Goal: Task Accomplishment & Management: Use online tool/utility

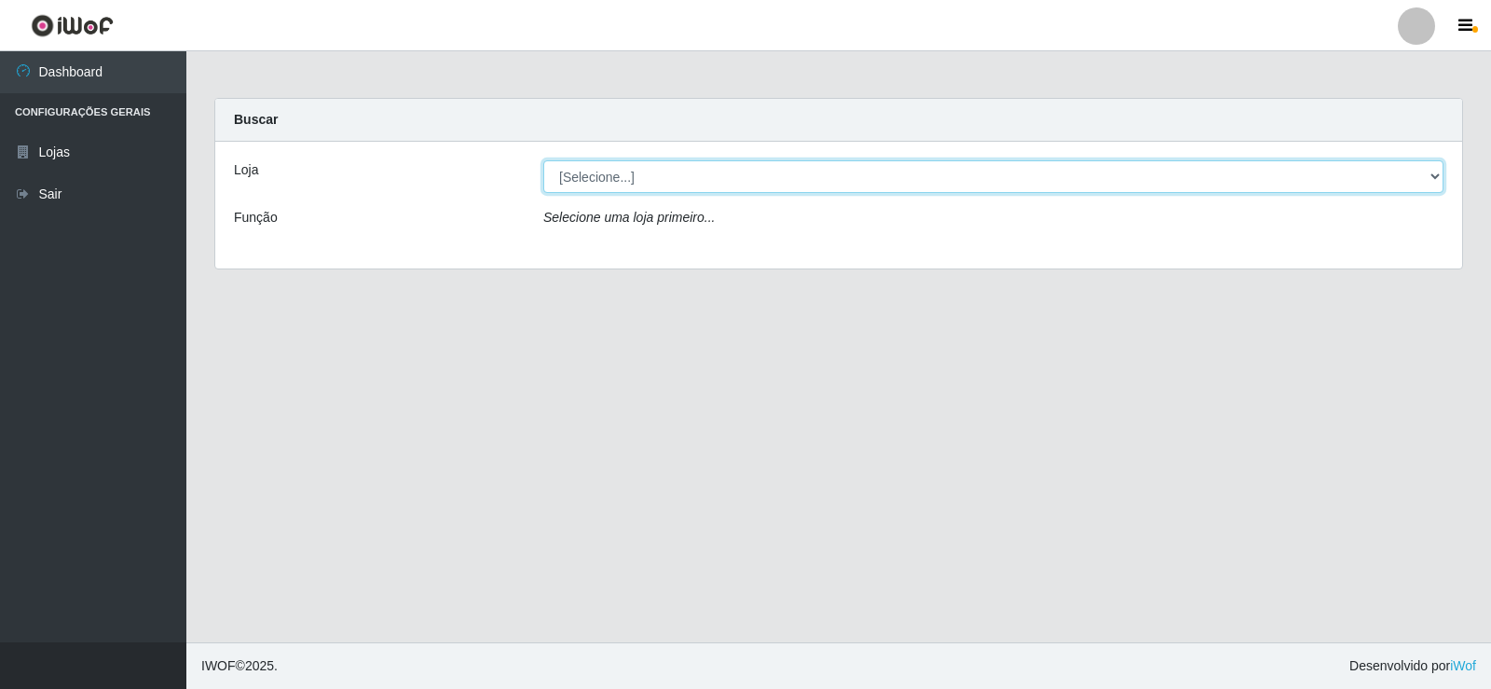
click at [1430, 176] on select "[Selecione...] Rede Compras Supermercados - LOJA 2" at bounding box center [993, 176] width 900 height 33
select select "161"
click at [543, 160] on select "[Selecione...] Rede Compras Supermercados - LOJA 2" at bounding box center [993, 176] width 900 height 33
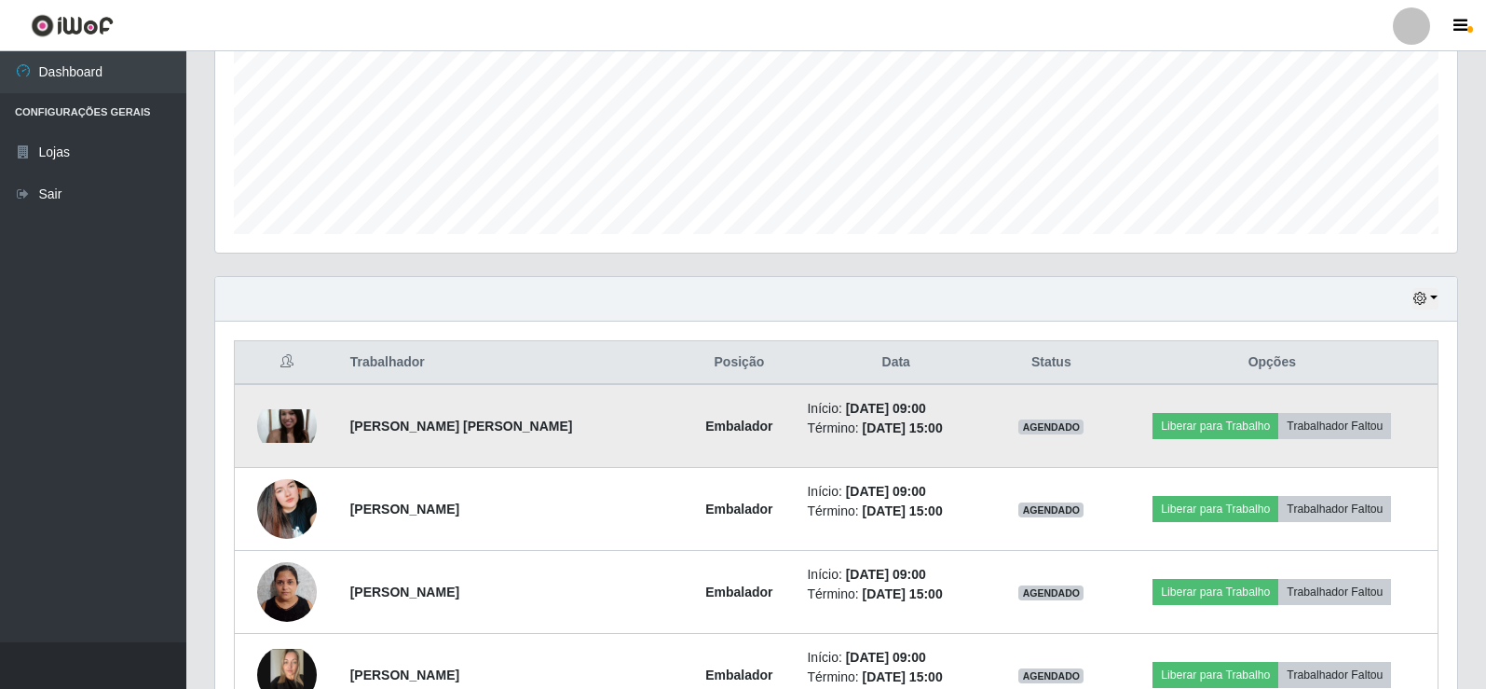
scroll to position [466, 0]
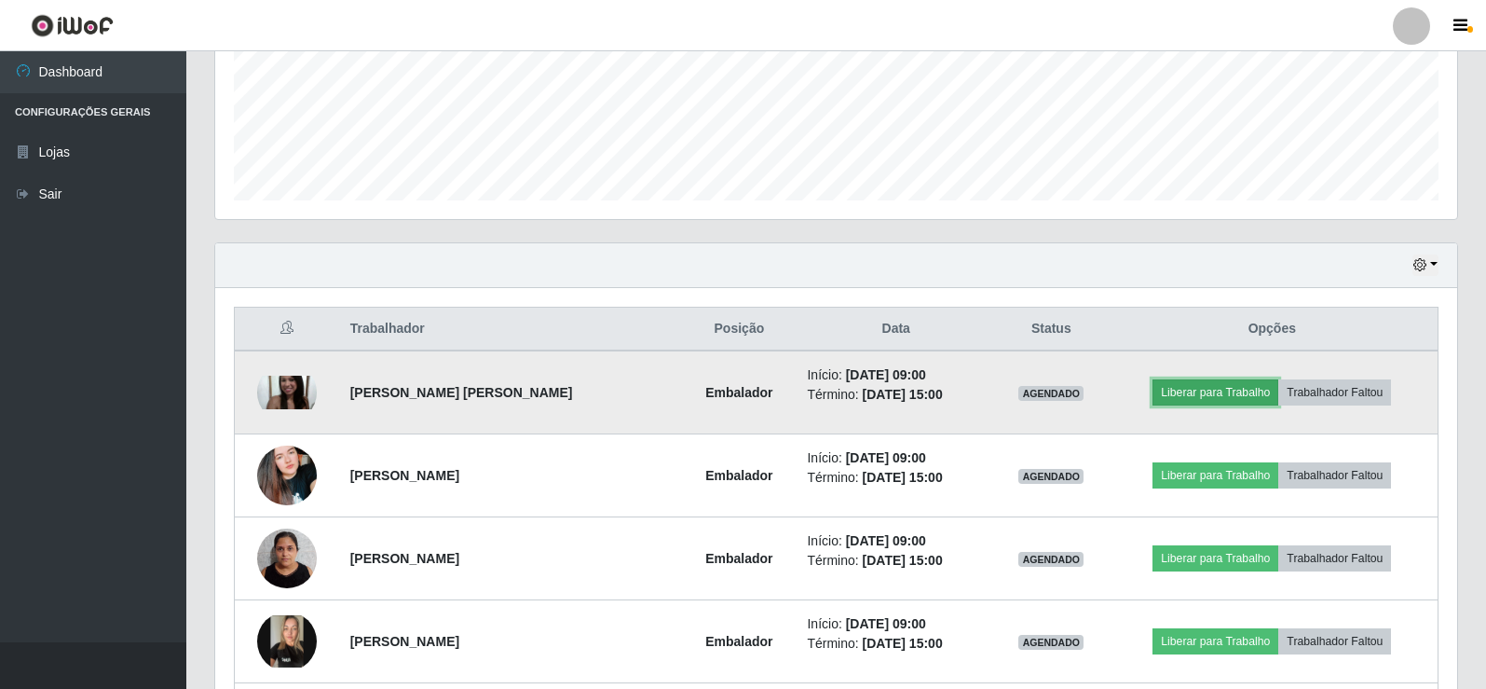
click at [1236, 390] on button "Liberar para Trabalho" at bounding box center [1216, 392] width 126 height 26
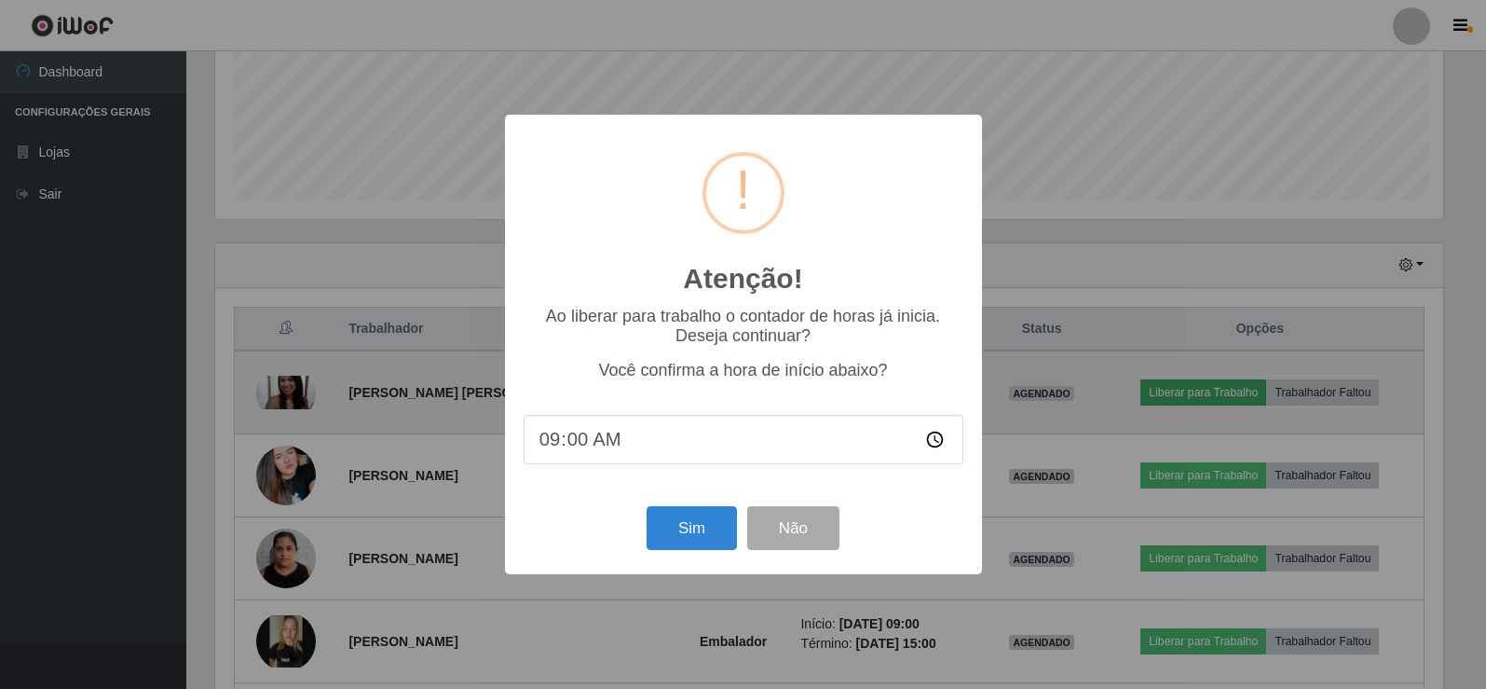
scroll to position [387, 1233]
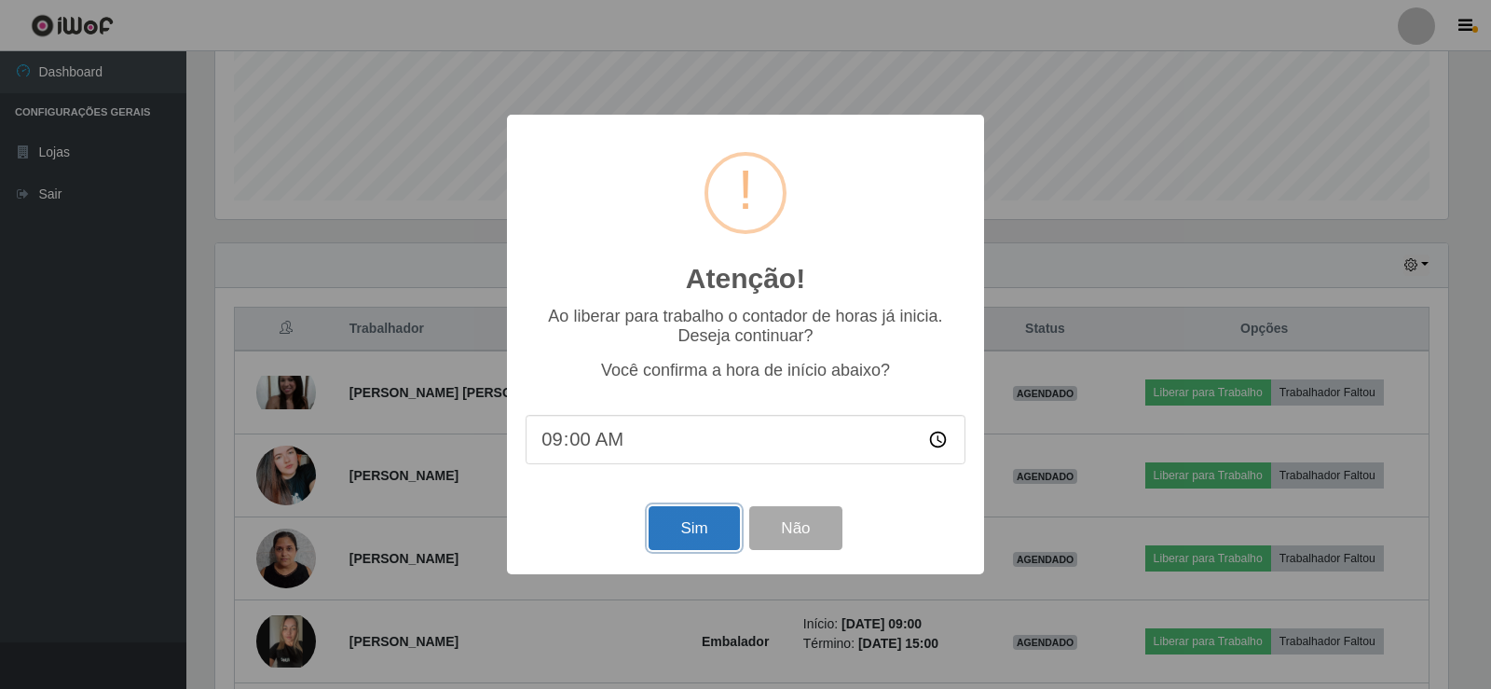
click at [661, 542] on button "Sim" at bounding box center [694, 528] width 90 height 44
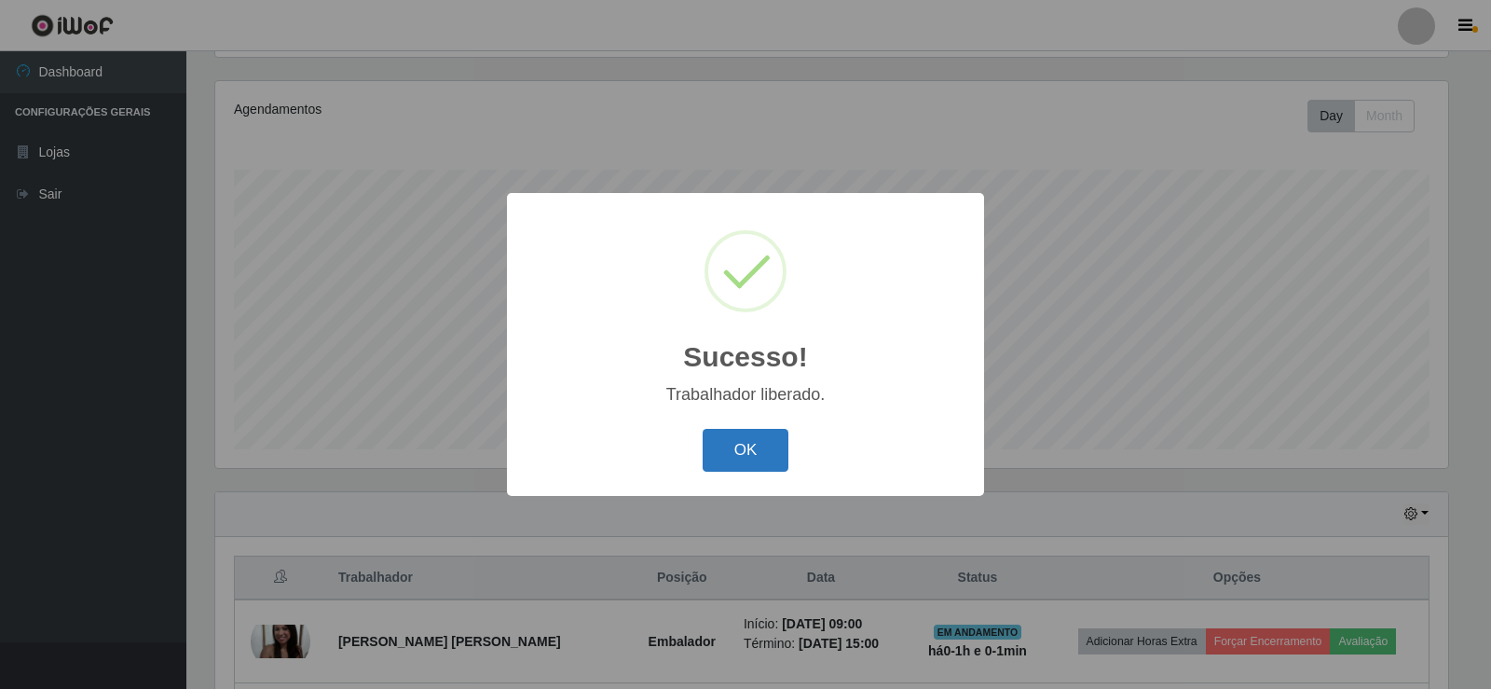
click at [744, 457] on button "OK" at bounding box center [746, 451] width 87 height 44
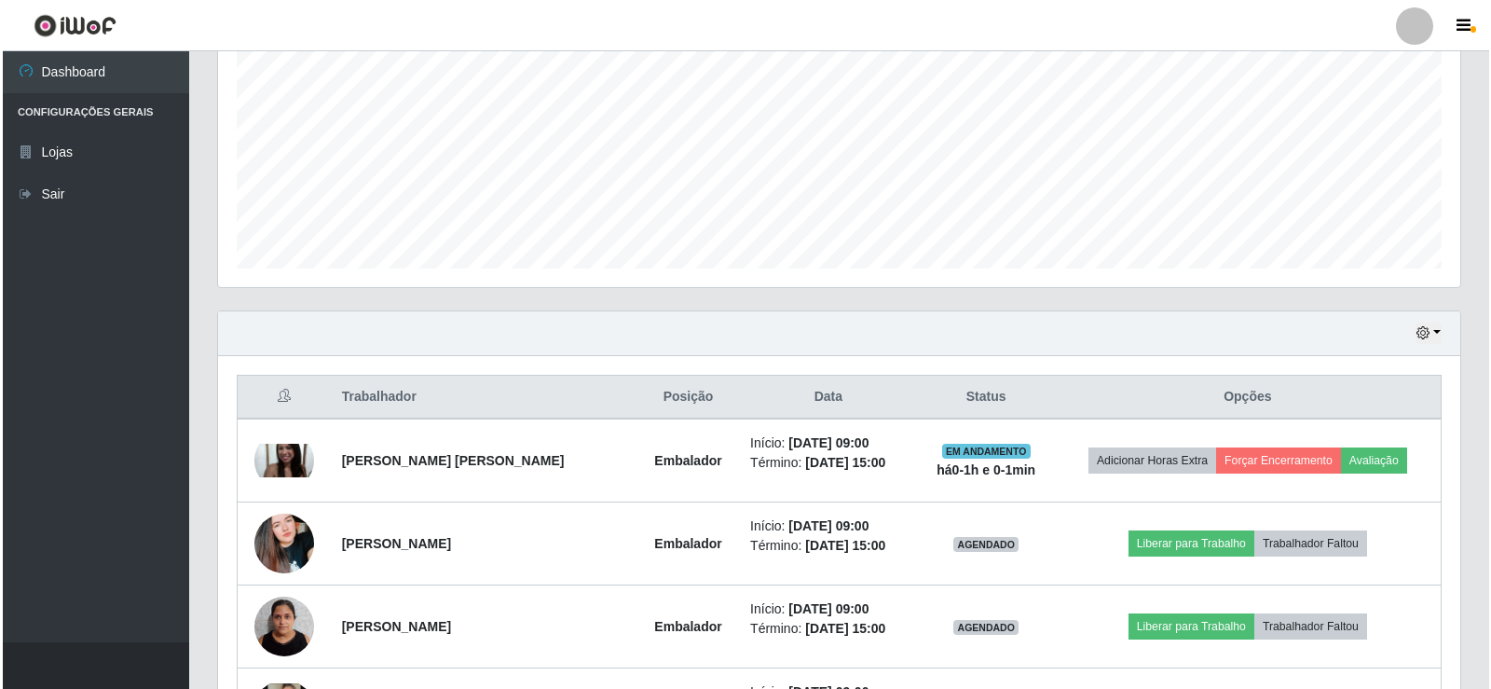
scroll to position [404, 0]
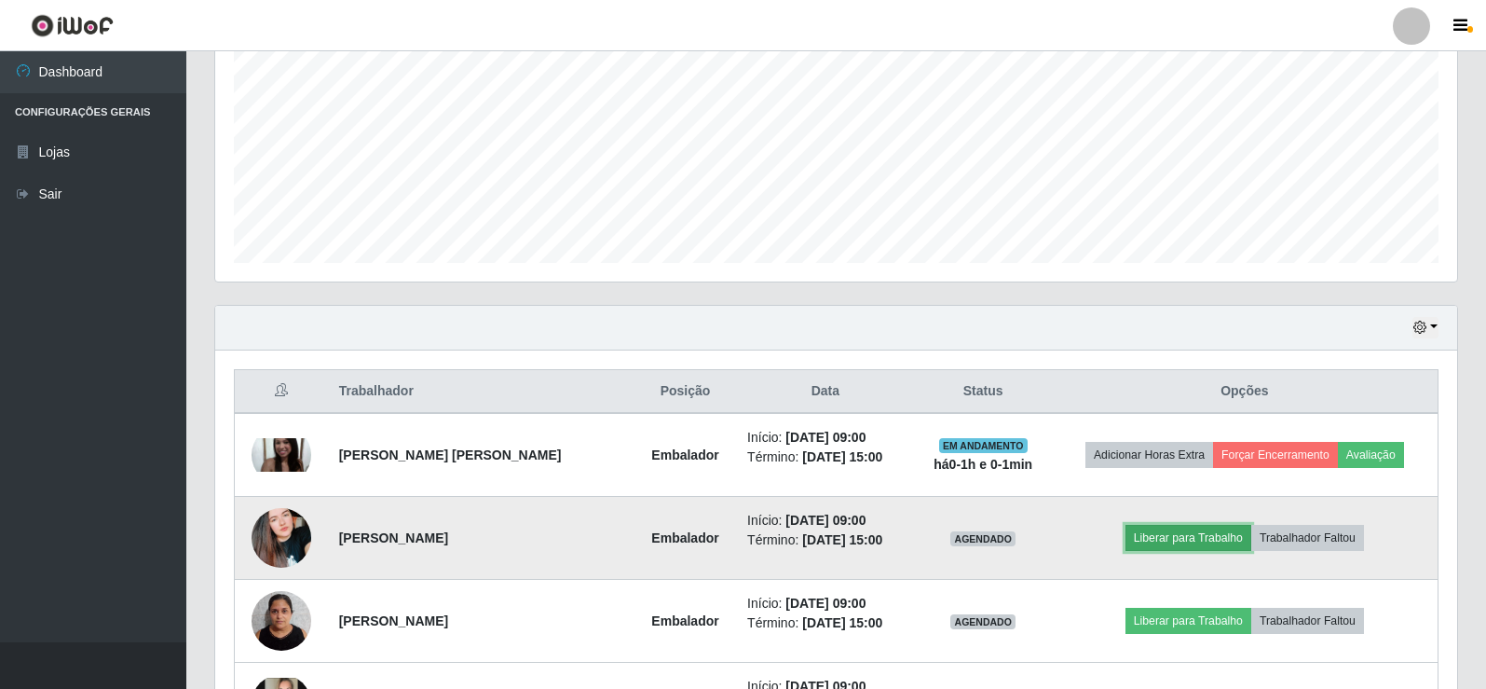
click at [1184, 536] on button "Liberar para Trabalho" at bounding box center [1189, 538] width 126 height 26
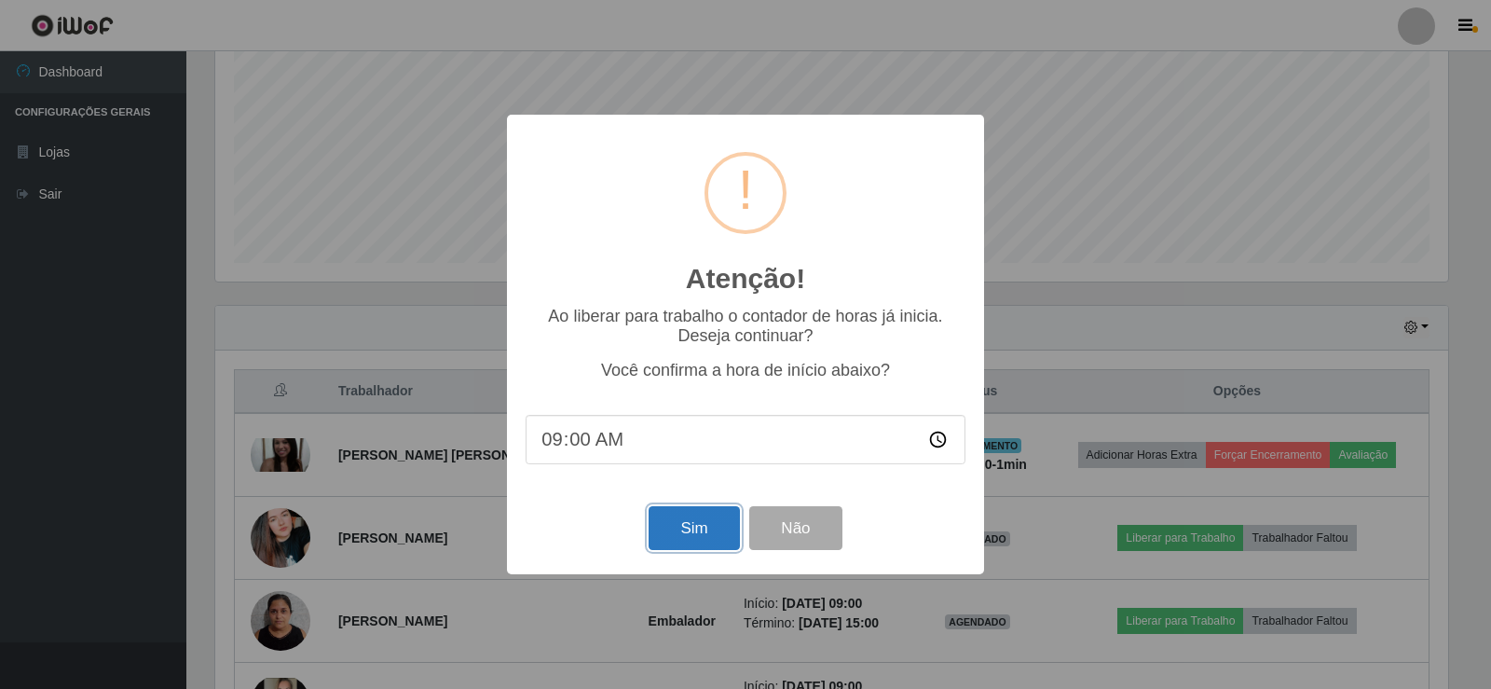
click at [720, 527] on button "Sim" at bounding box center [694, 528] width 90 height 44
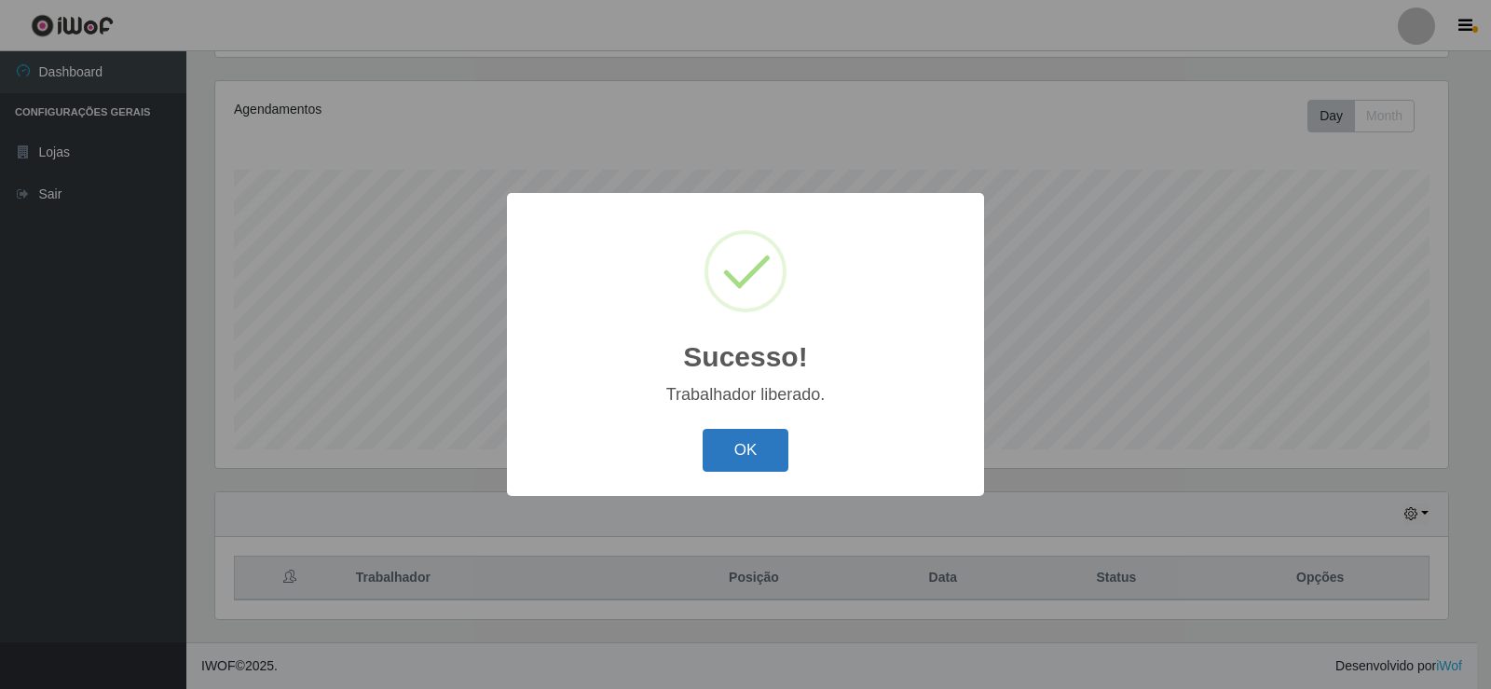
click at [752, 441] on button "OK" at bounding box center [746, 451] width 87 height 44
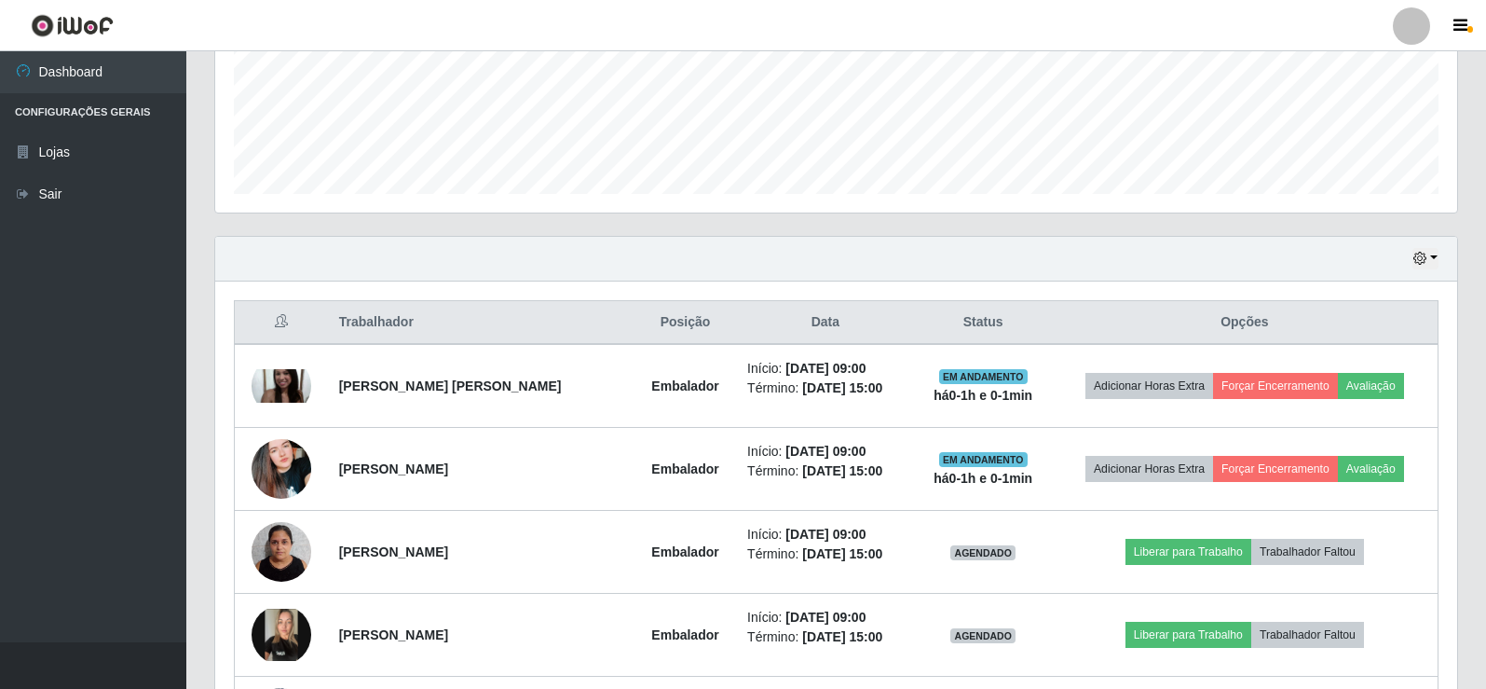
scroll to position [497, 0]
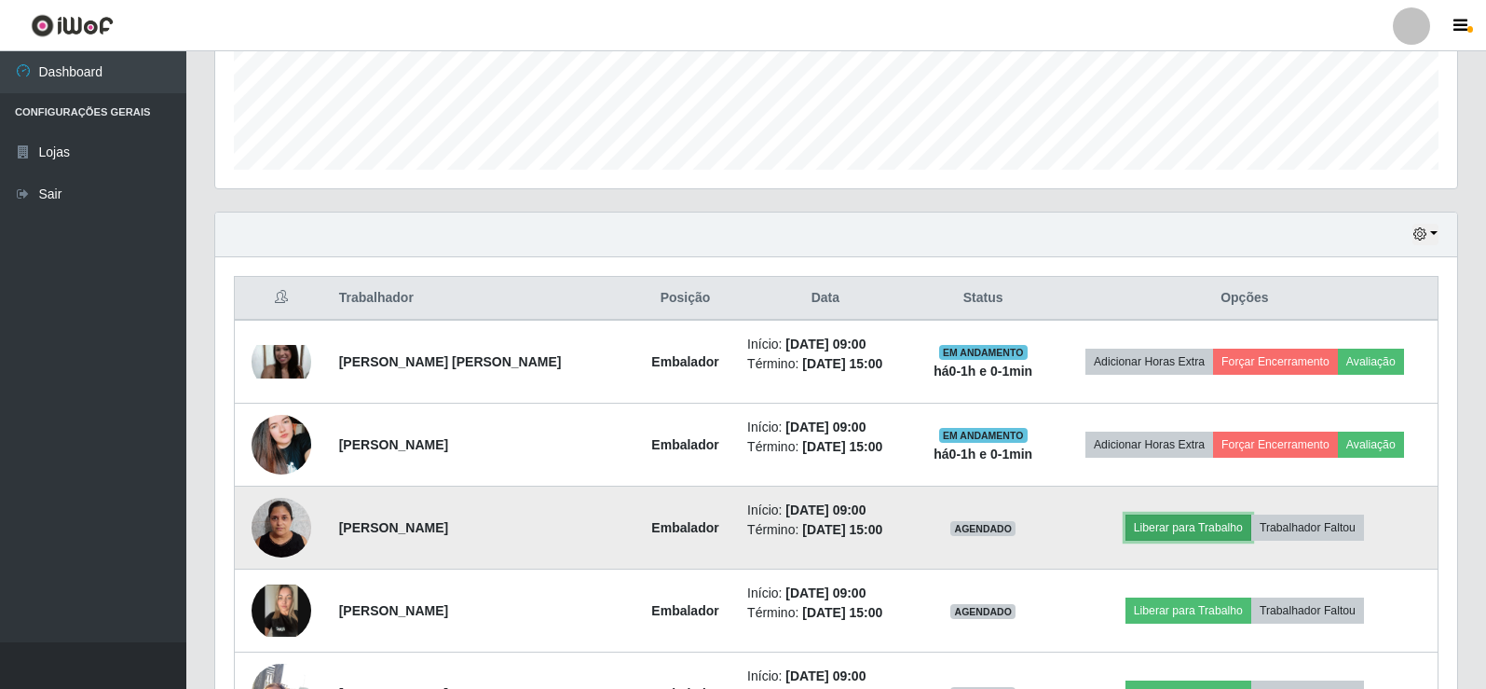
click at [1182, 529] on button "Liberar para Trabalho" at bounding box center [1189, 527] width 126 height 26
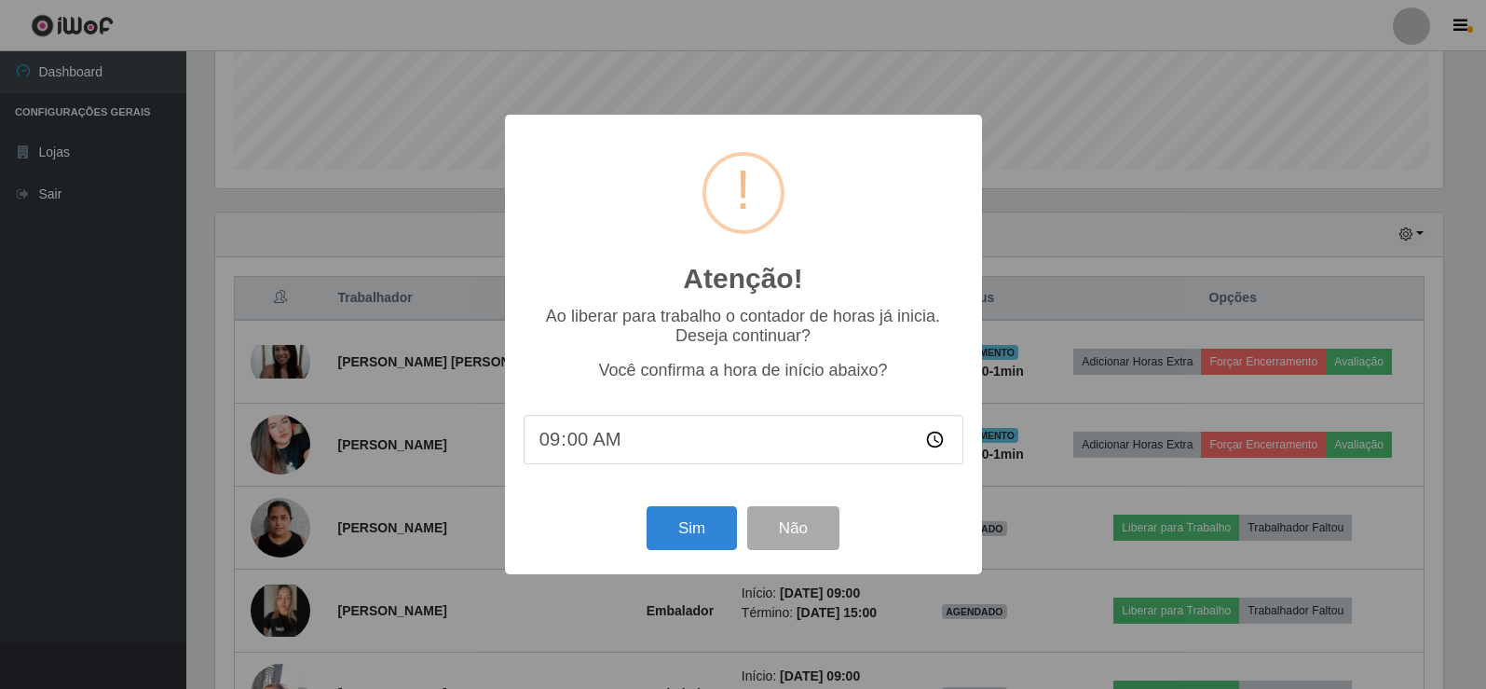
scroll to position [387, 1233]
click at [1128, 59] on div "Atenção! × Ao liberar para trabalho o contador de horas já inicia. Deseja conti…" at bounding box center [745, 344] width 1491 height 689
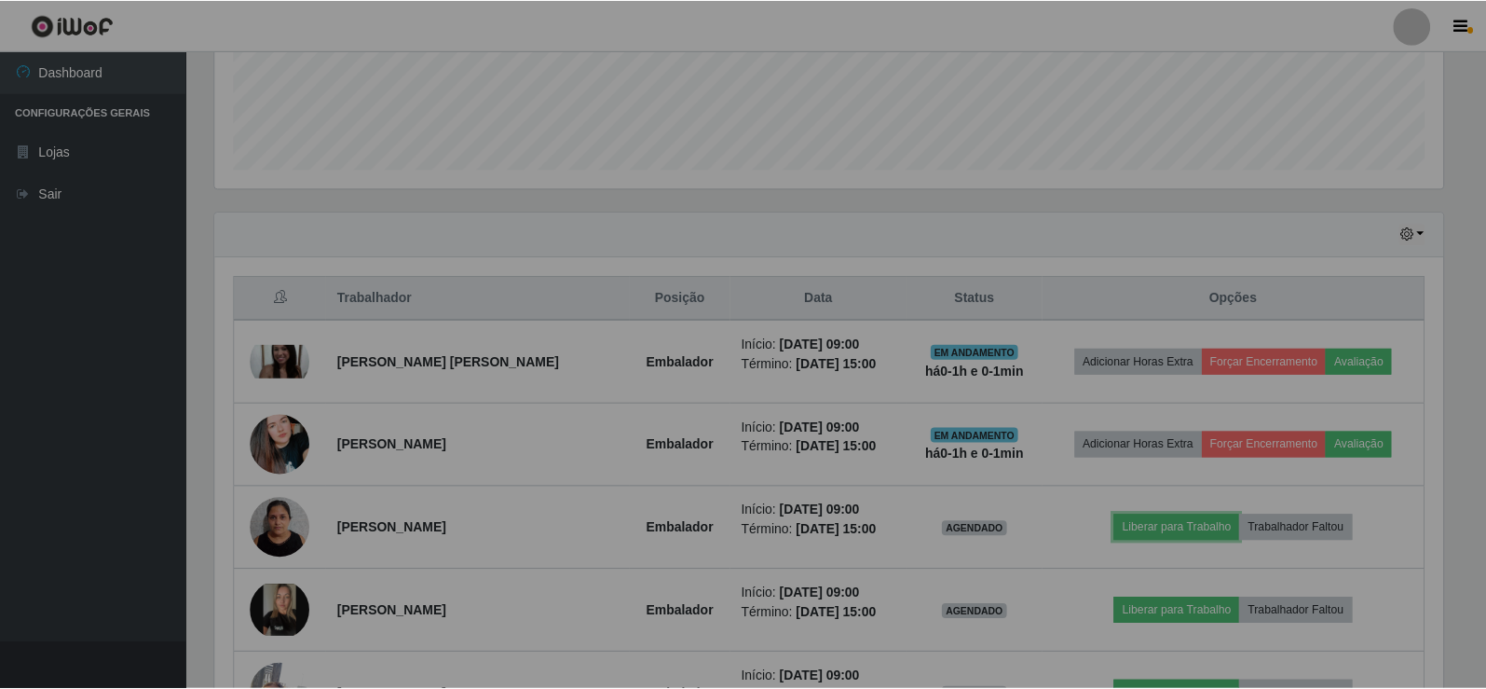
scroll to position [387, 1242]
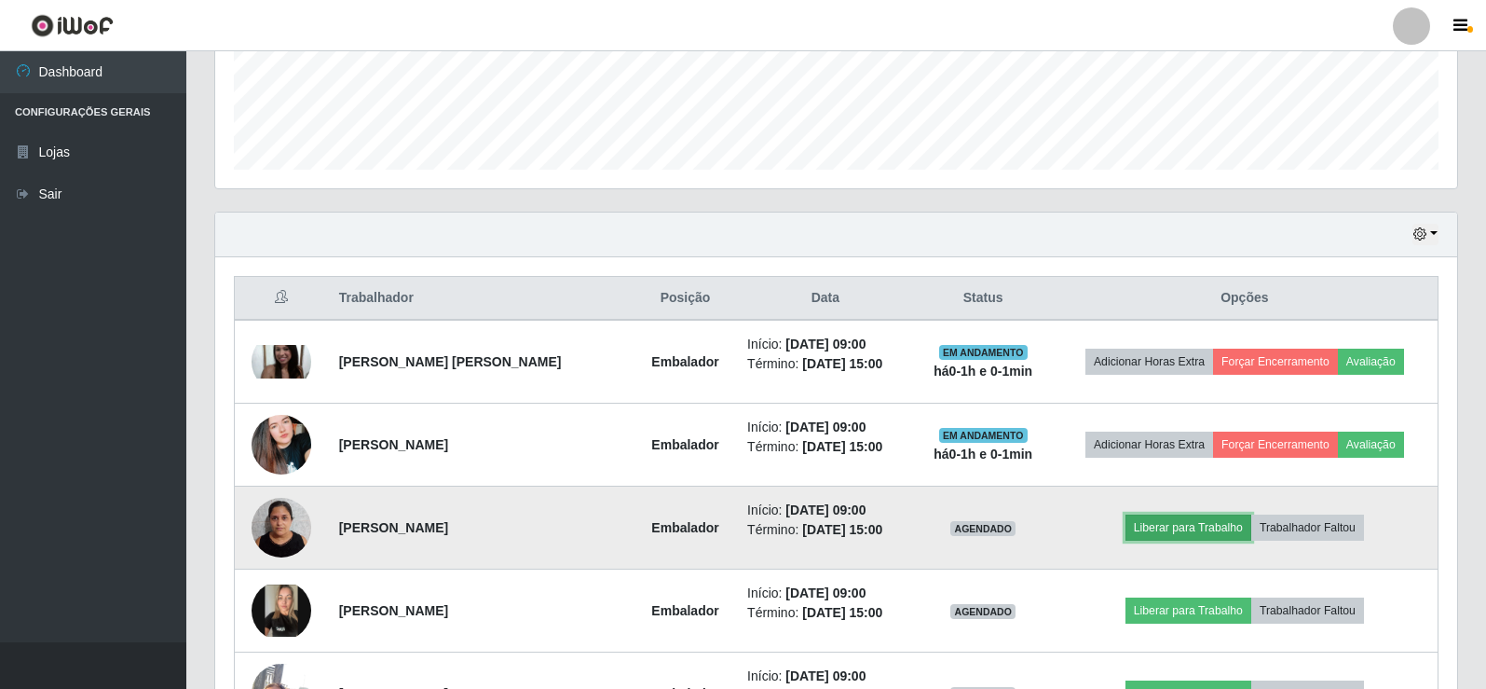
click at [1177, 526] on button "Liberar para Trabalho" at bounding box center [1189, 527] width 126 height 26
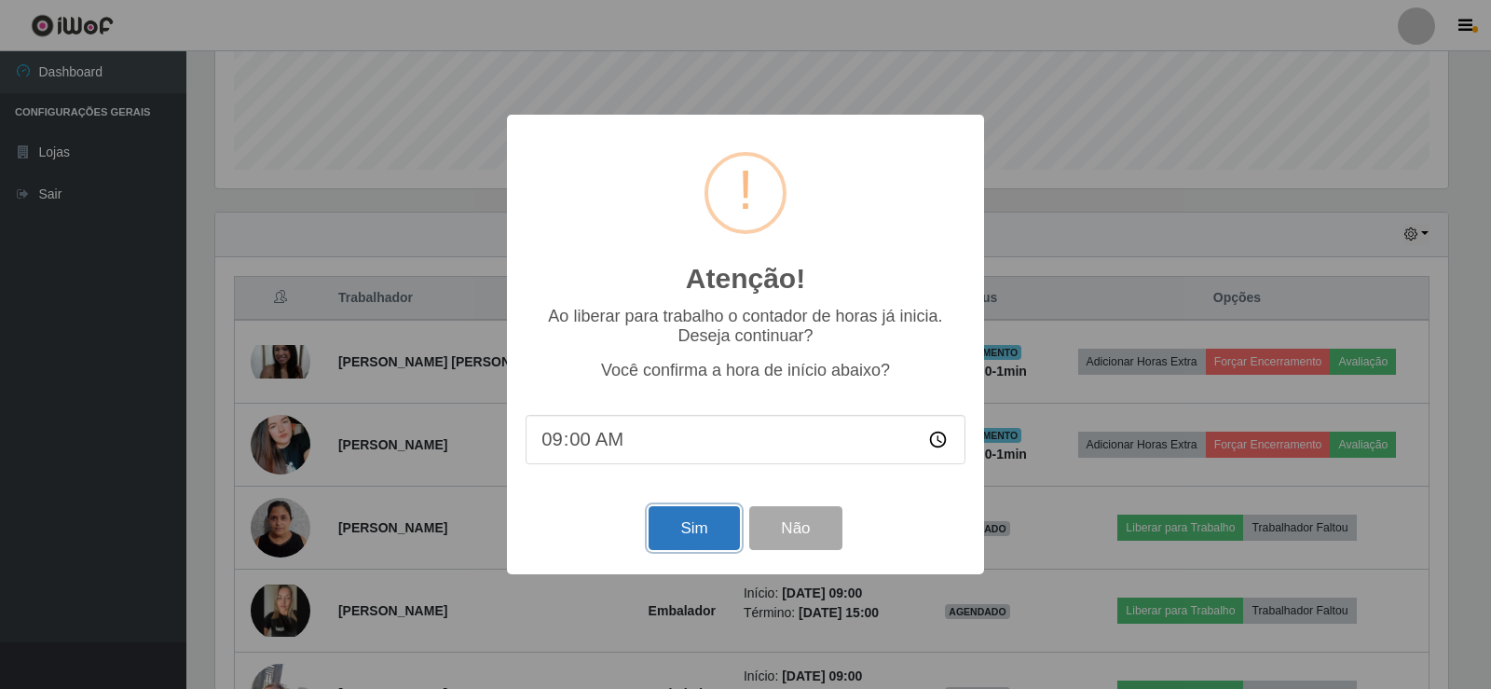
click at [672, 533] on button "Sim" at bounding box center [694, 528] width 90 height 44
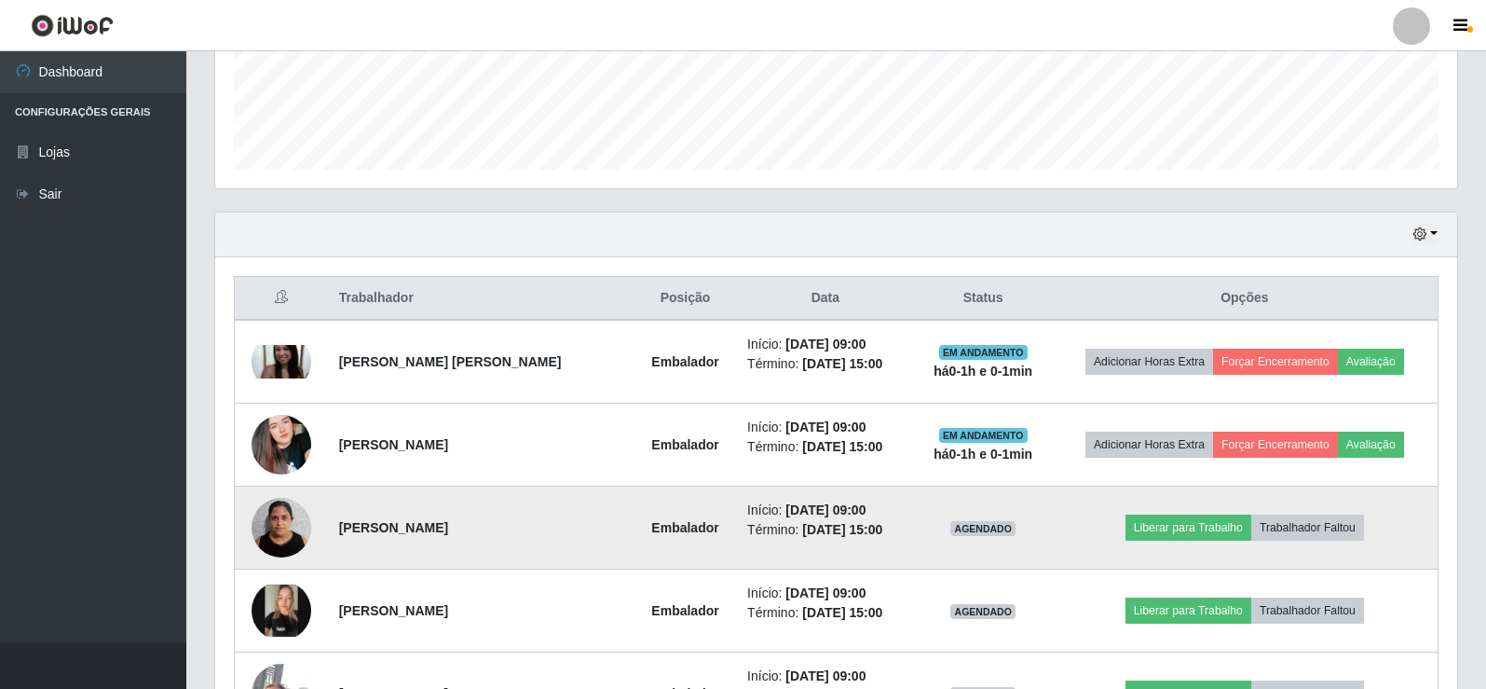
scroll to position [0, 0]
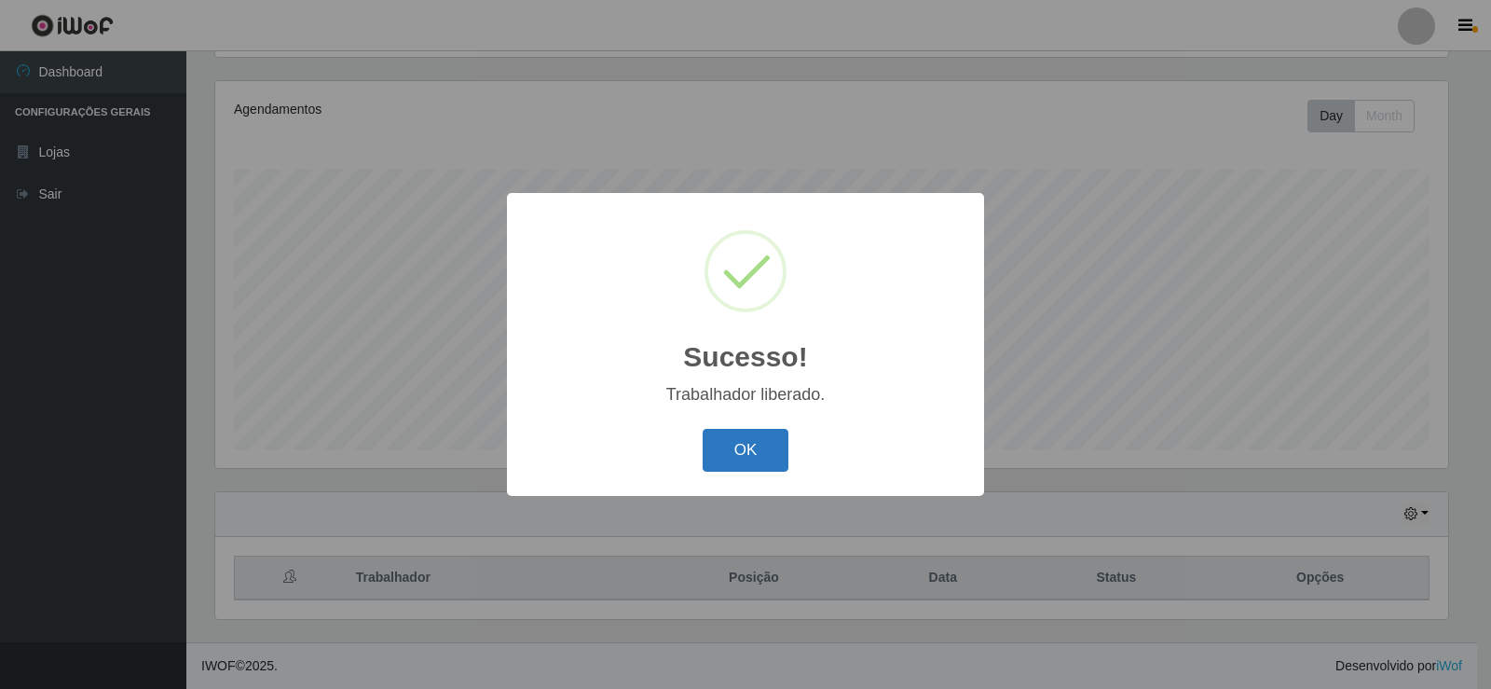
click at [727, 461] on button "OK" at bounding box center [746, 451] width 87 height 44
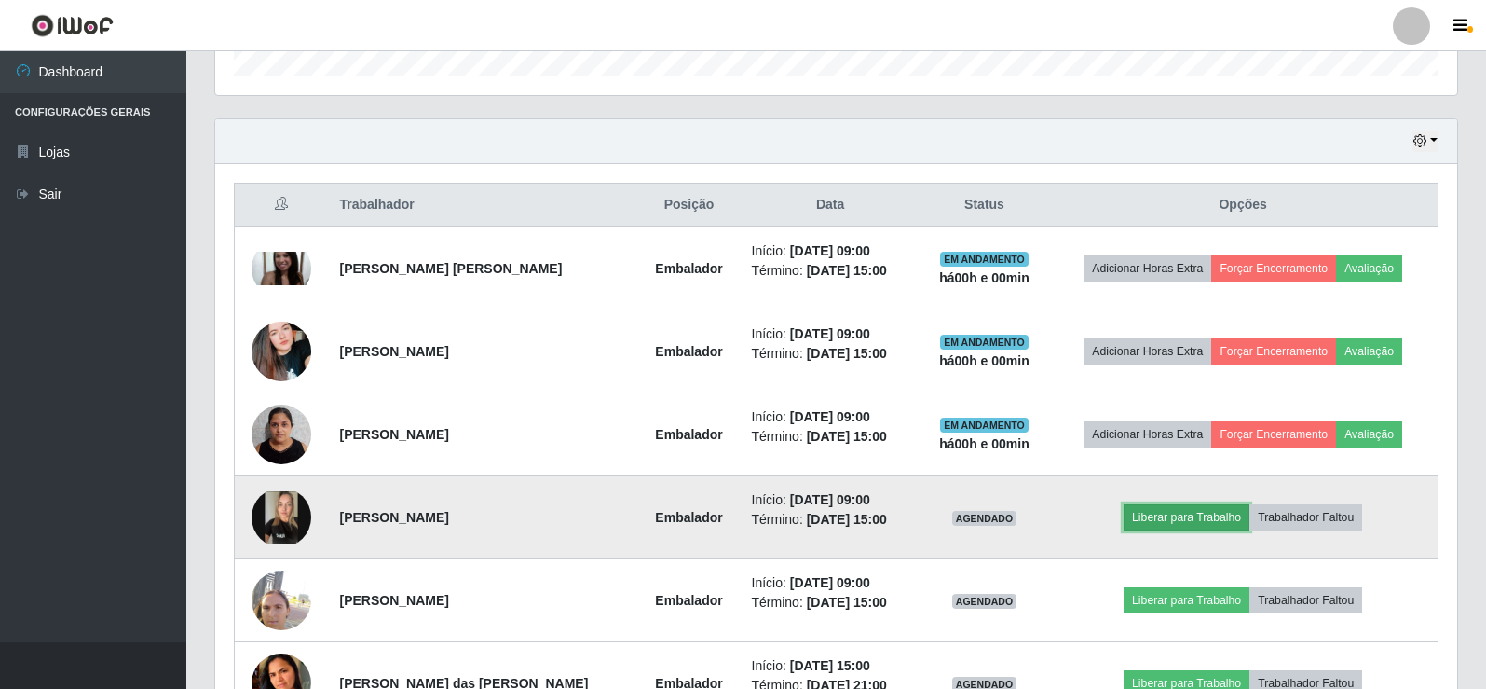
click at [1223, 517] on button "Liberar para Trabalho" at bounding box center [1187, 517] width 126 height 26
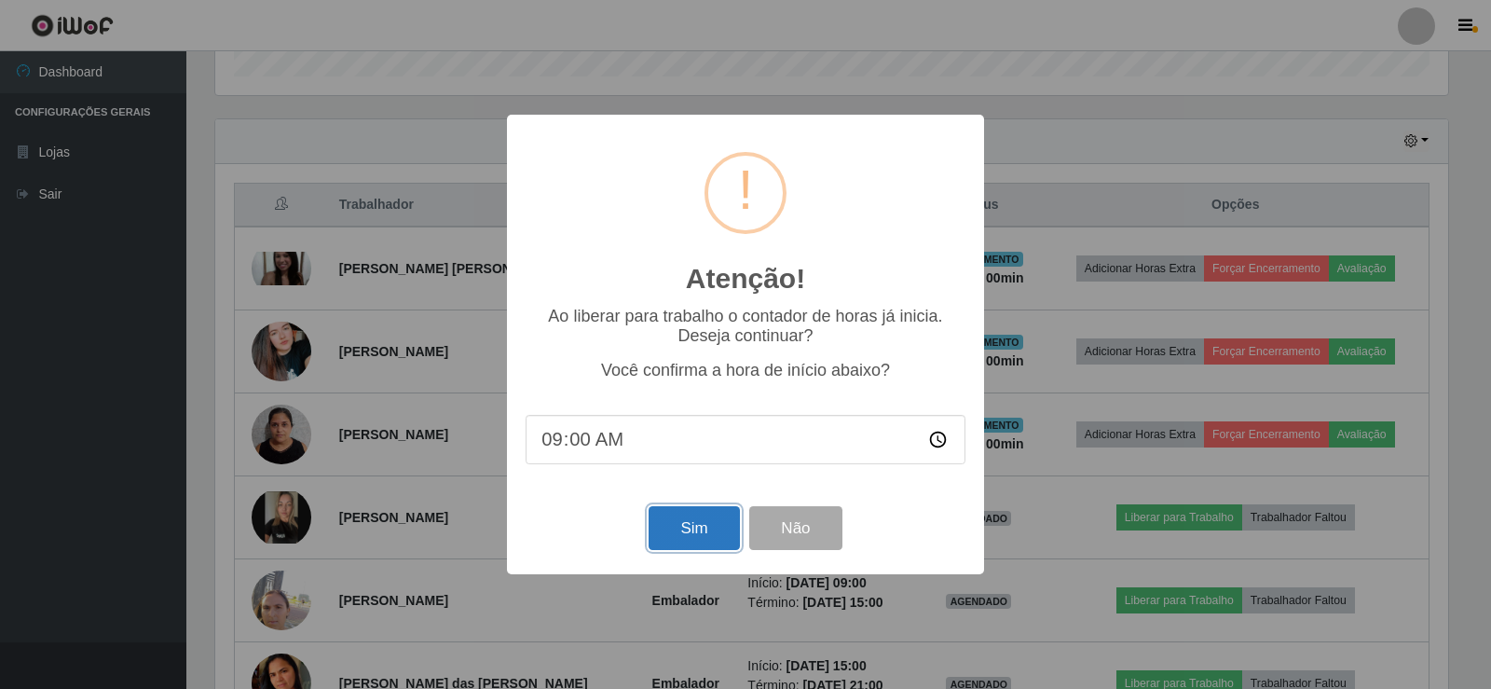
click at [698, 525] on button "Sim" at bounding box center [694, 528] width 90 height 44
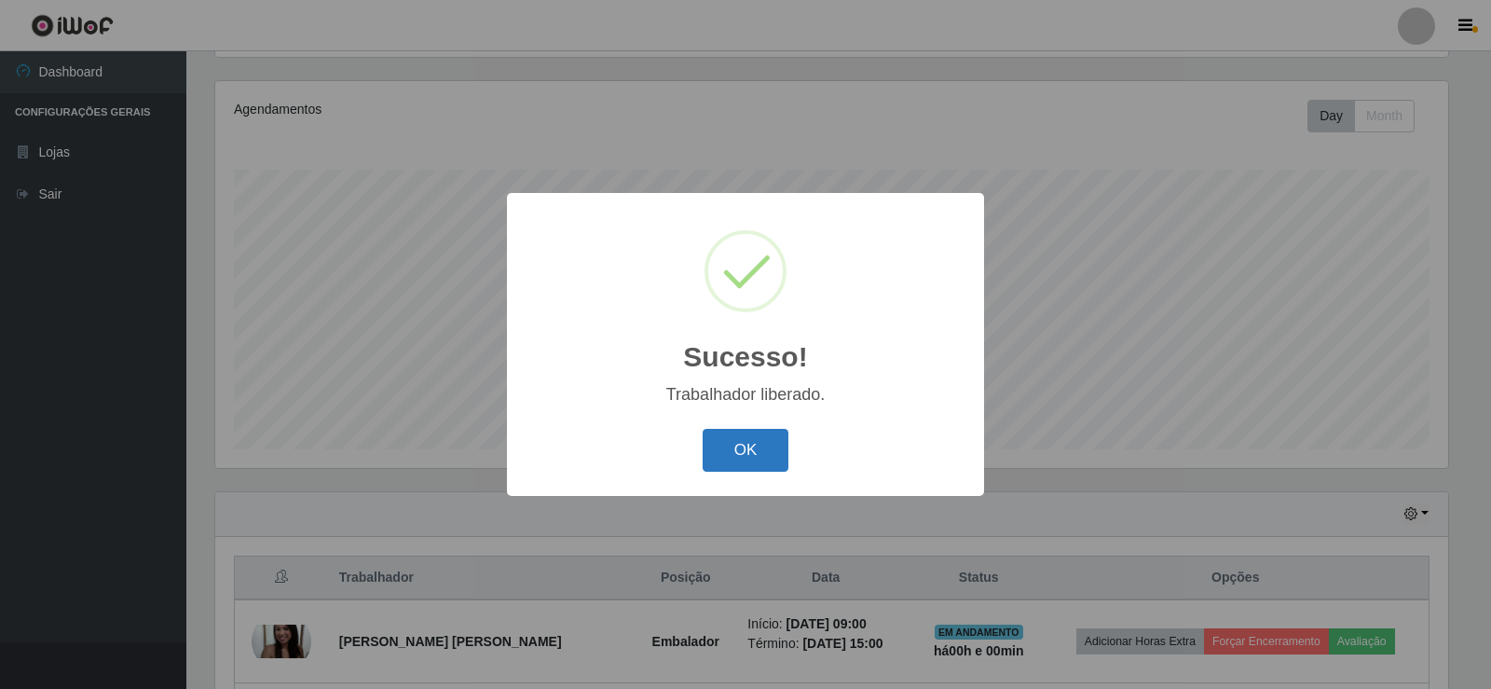
click at [721, 458] on button "OK" at bounding box center [746, 451] width 87 height 44
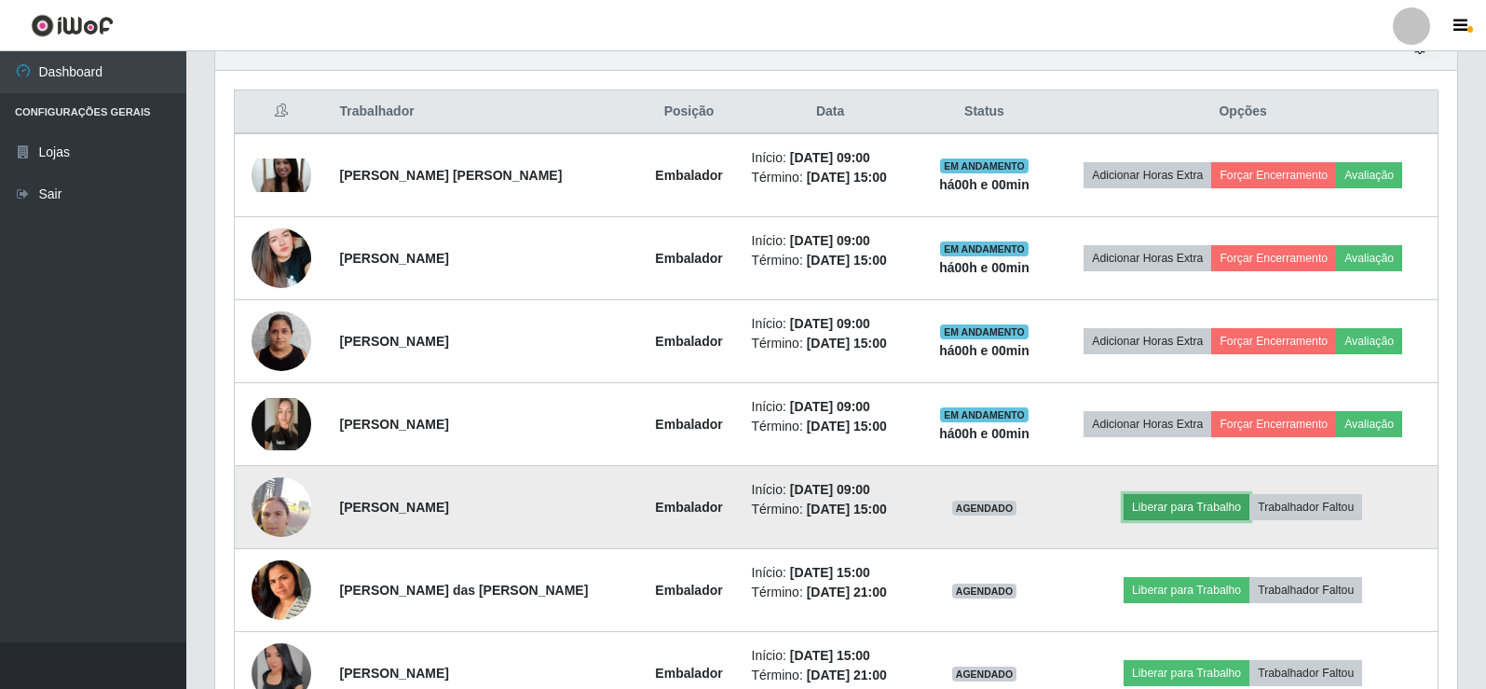
click at [1158, 514] on button "Liberar para Trabalho" at bounding box center [1187, 507] width 126 height 26
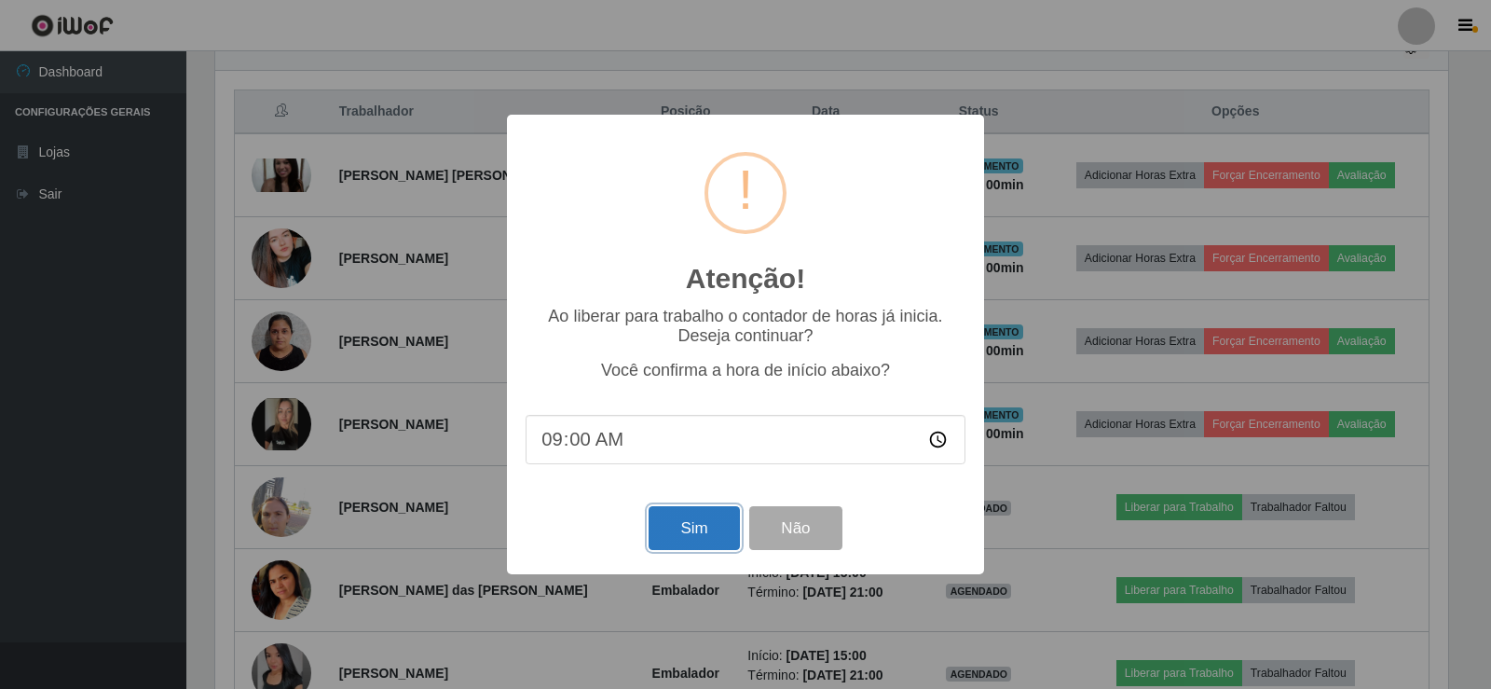
click at [723, 529] on button "Sim" at bounding box center [694, 528] width 90 height 44
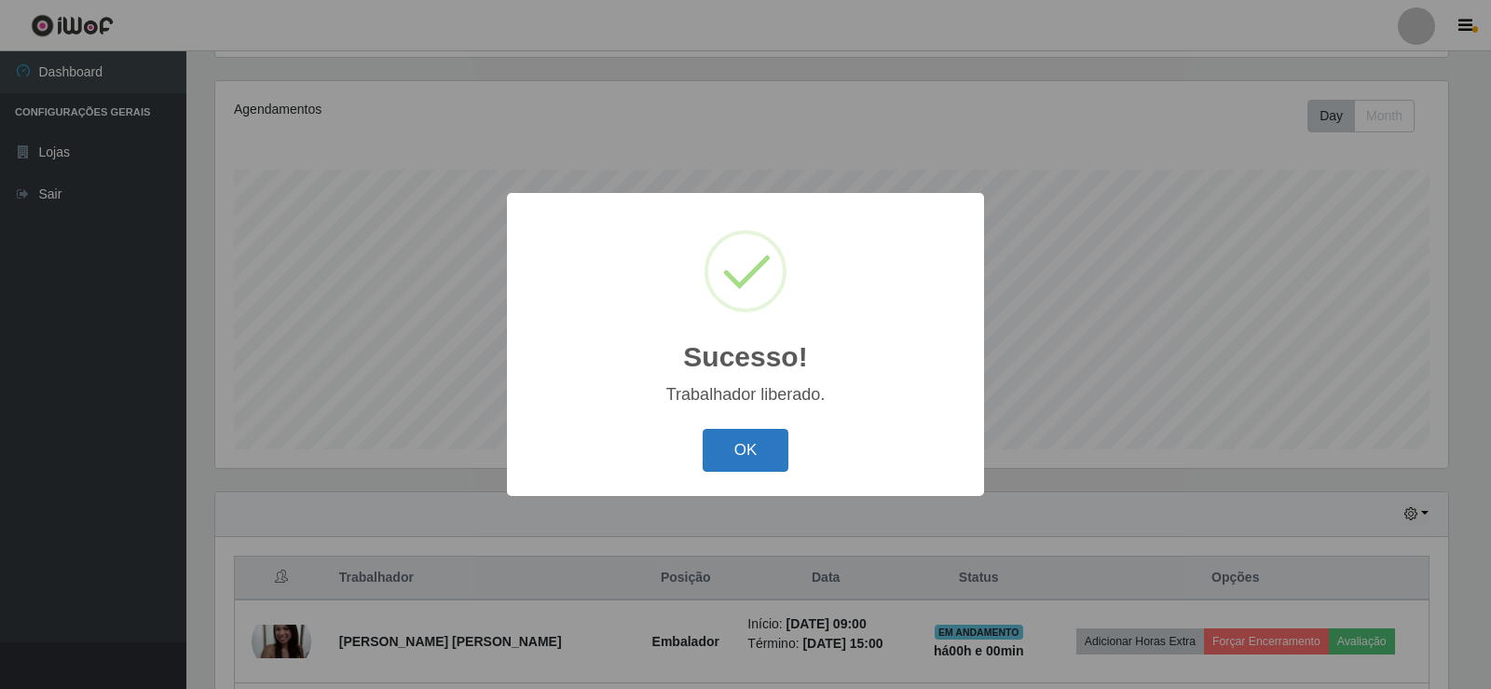
click at [742, 455] on button "OK" at bounding box center [746, 451] width 87 height 44
